Goal: Find specific page/section: Find specific page/section

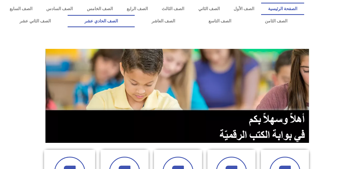
click at [135, 20] on link "الصف الحادي عشر" at bounding box center [101, 21] width 67 height 12
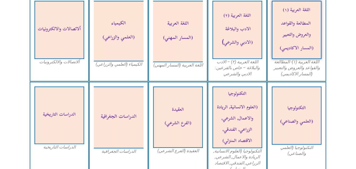
scroll to position [214, 0]
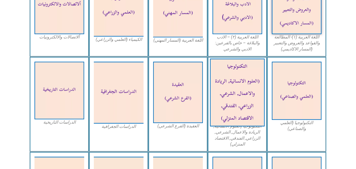
click at [236, 85] on img at bounding box center [237, 92] width 55 height 68
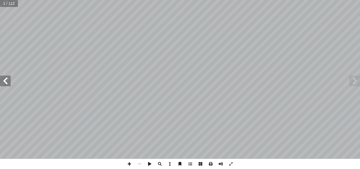
click at [3, 79] on span at bounding box center [5, 81] width 11 height 11
click at [4, 78] on span at bounding box center [5, 81] width 11 height 11
click at [357, 85] on span at bounding box center [354, 81] width 11 height 11
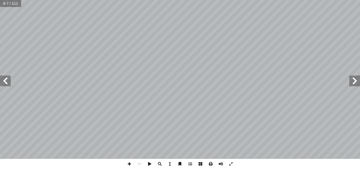
click at [2, 79] on span at bounding box center [5, 81] width 11 height 11
